Goal: Navigation & Orientation: Find specific page/section

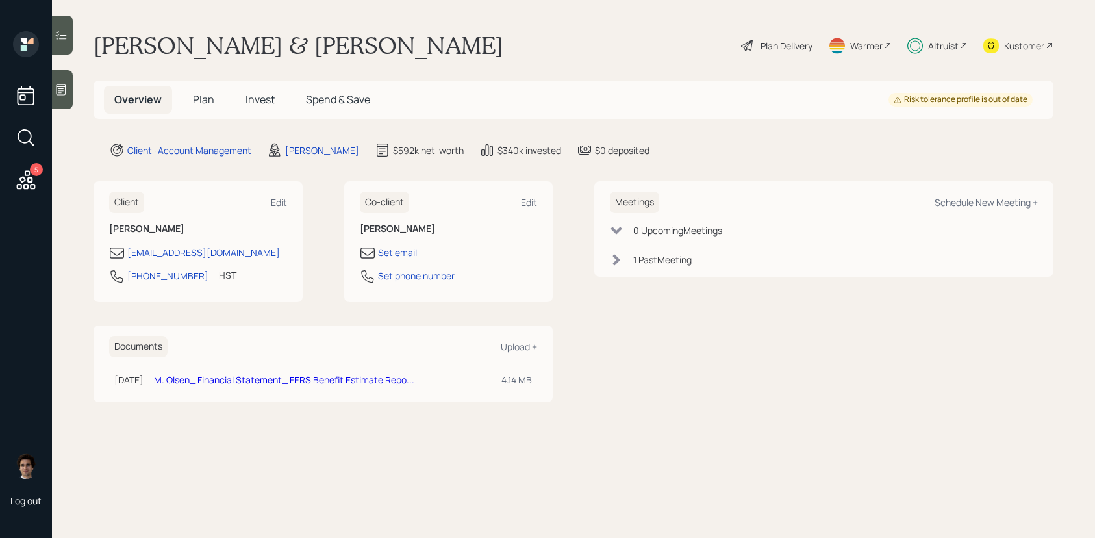
click at [46, 181] on div "5 Log out" at bounding box center [26, 269] width 52 height 538
click at [31, 185] on icon at bounding box center [26, 179] width 19 height 19
